Goal: Transaction & Acquisition: Purchase product/service

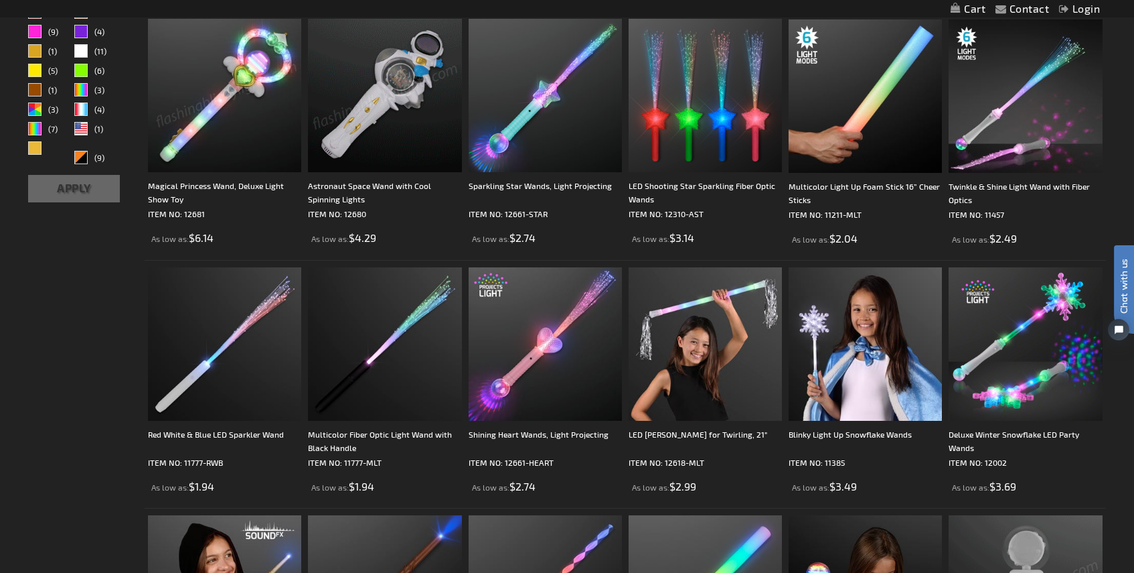
scroll to position [402, 0]
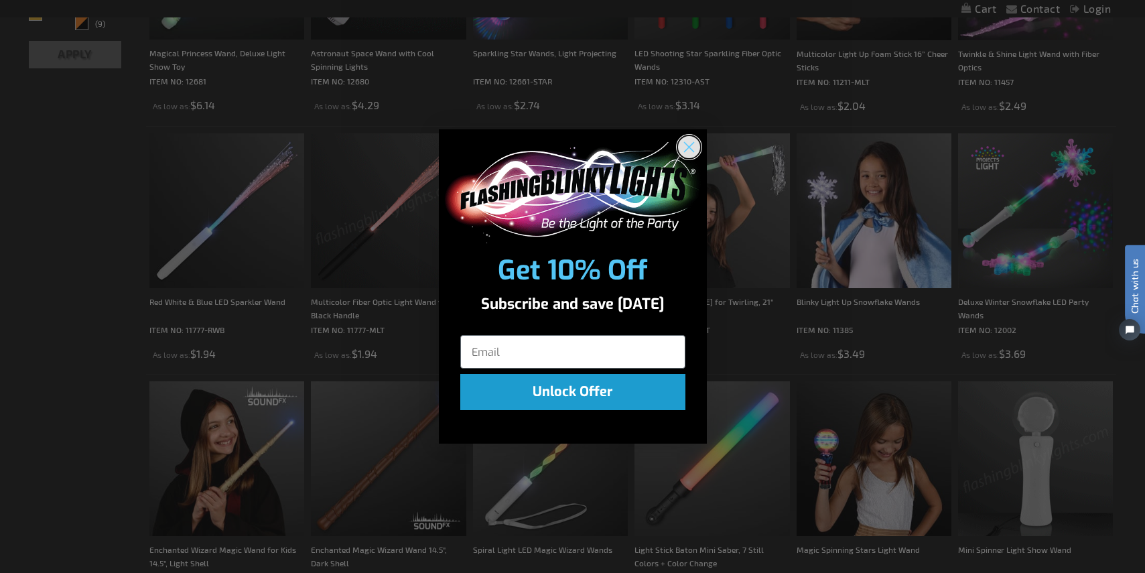
click at [686, 143] on circle "Close dialog" at bounding box center [688, 147] width 22 height 22
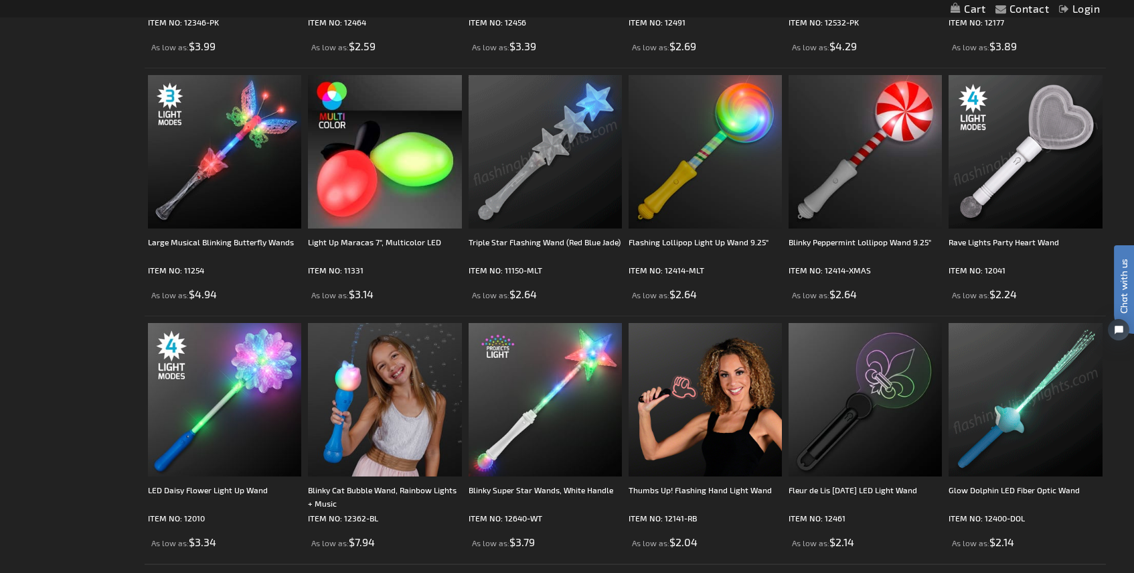
scroll to position [2277, 0]
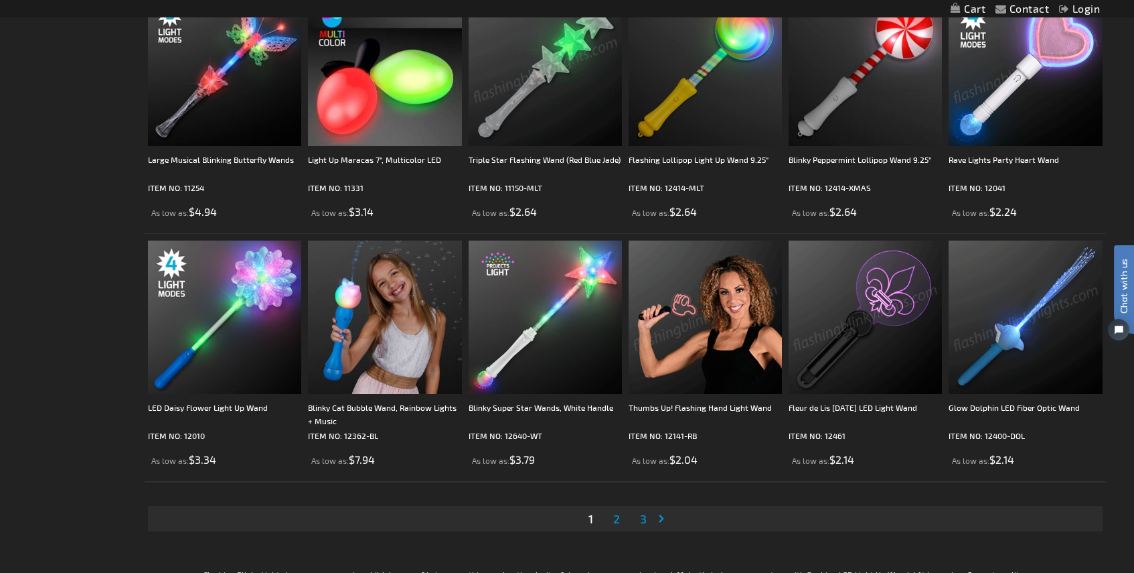
click at [617, 516] on span "2" at bounding box center [616, 518] width 7 height 15
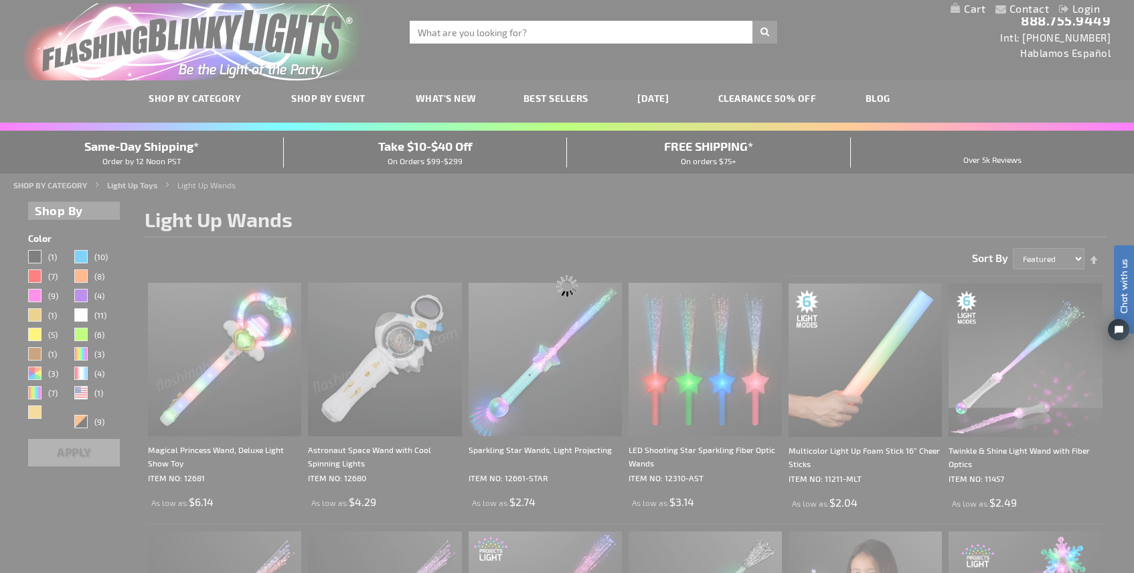
scroll to position [0, 0]
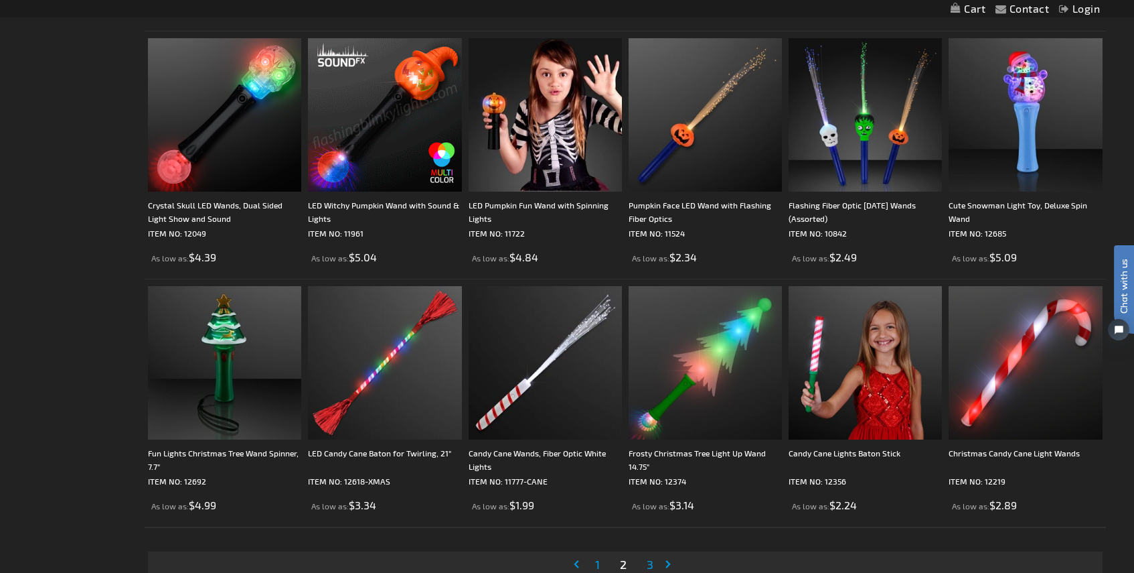
scroll to position [2344, 0]
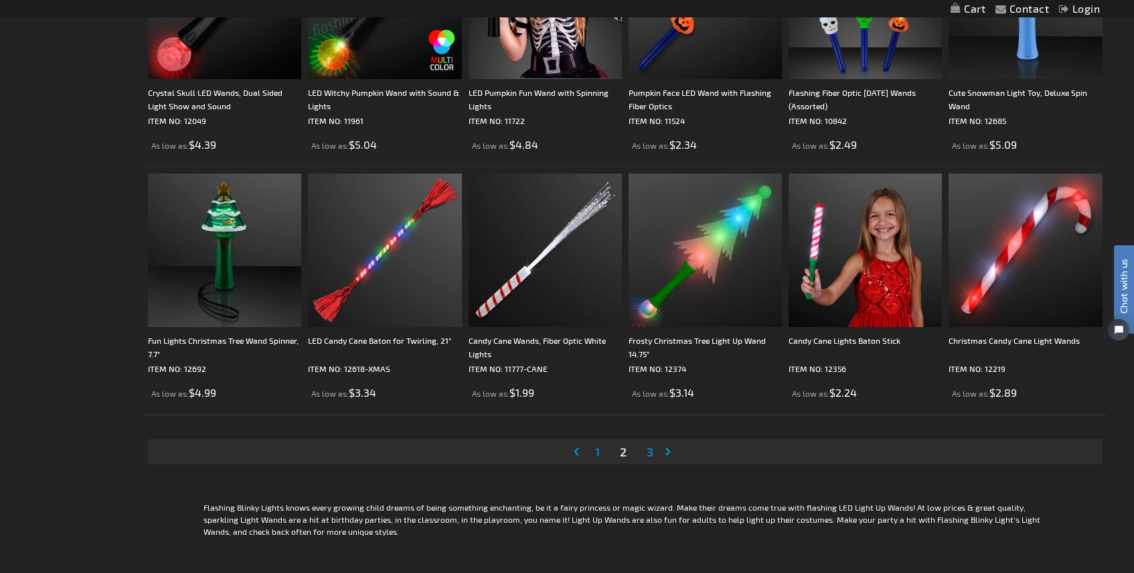
click at [648, 449] on span "3" at bounding box center [650, 451] width 7 height 15
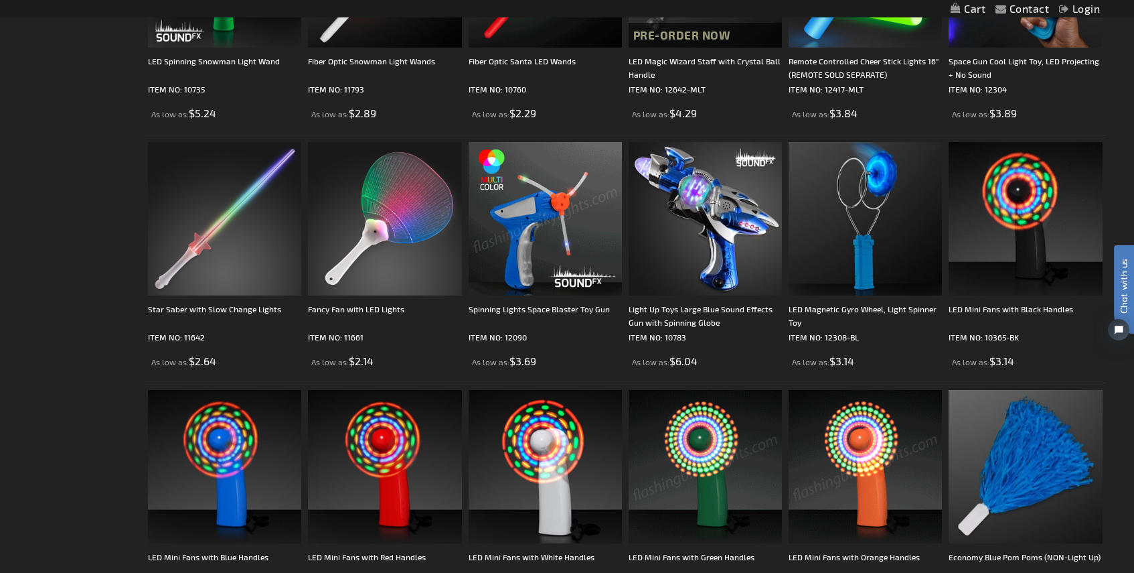
scroll to position [804, 0]
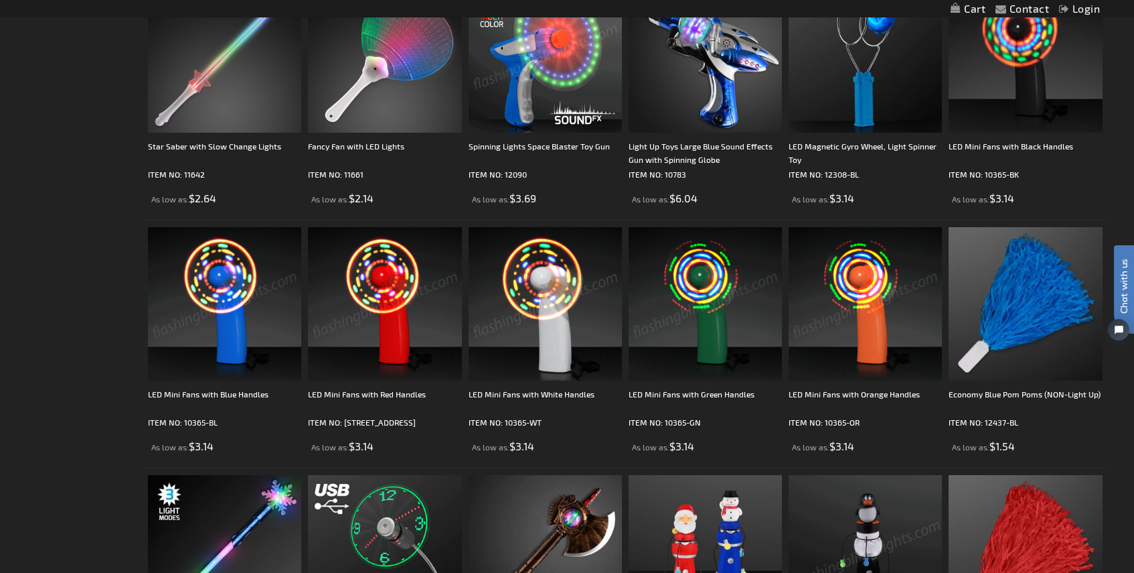
click at [396, 346] on img at bounding box center [384, 303] width 153 height 153
